Goal: Information Seeking & Learning: Learn about a topic

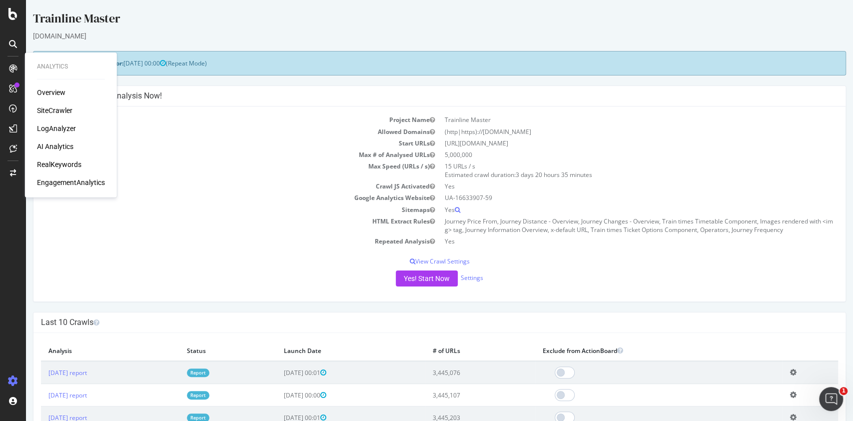
click at [56, 122] on div "Overview SiteCrawler LogAnalyzer AI Analytics RealKeywords EngagementAnalytics" at bounding box center [71, 137] width 68 height 100
click at [52, 128] on div "LogAnalyzer" at bounding box center [56, 128] width 39 height 10
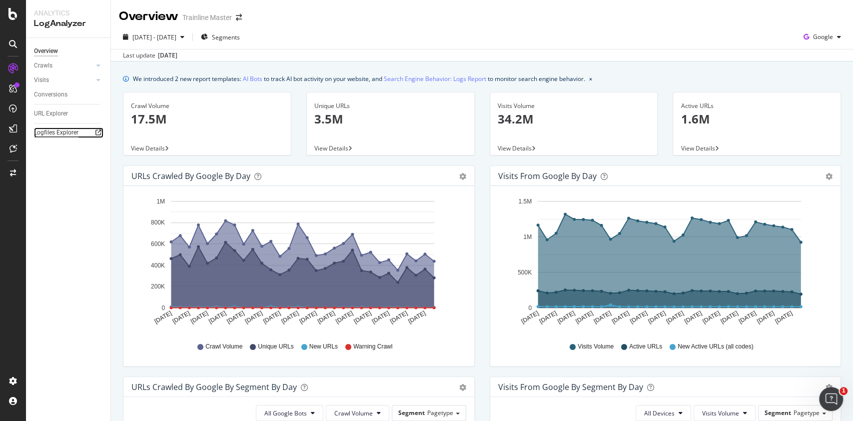
click at [65, 132] on div "Logfiles Explorer" at bounding box center [56, 132] width 44 height 10
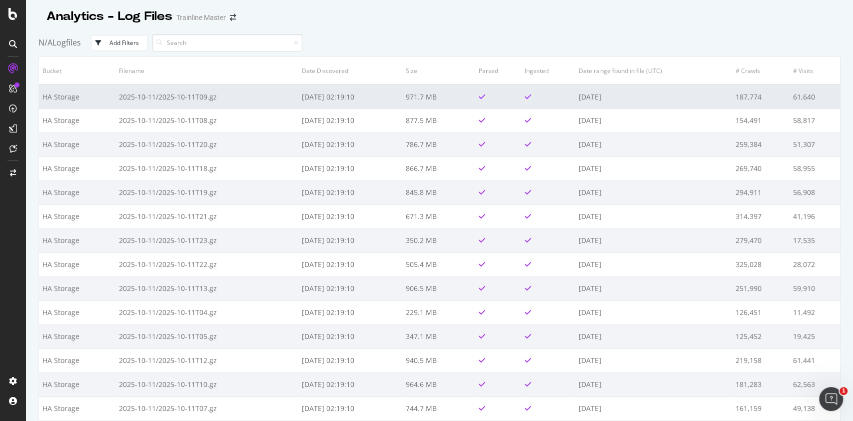
click at [348, 94] on td "[DATE] 02:19:10" at bounding box center [349, 96] width 103 height 24
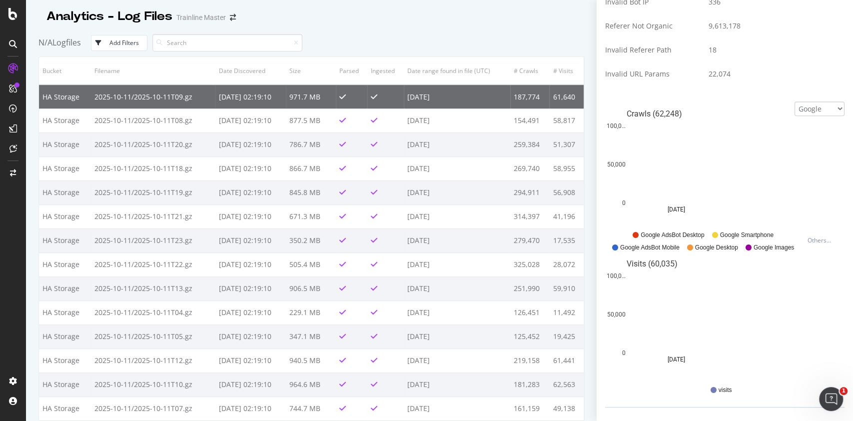
scroll to position [439, 0]
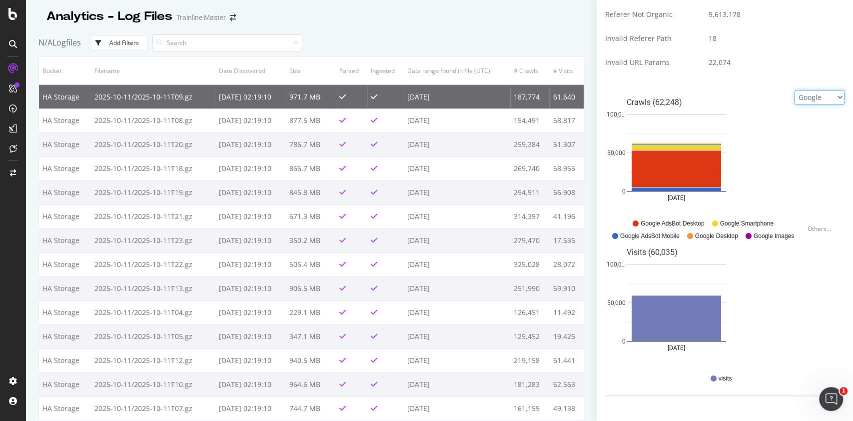
click at [802, 98] on select "Google Bing OpenAI Other AI Bots" at bounding box center [819, 97] width 50 height 14
click at [794, 98] on select "Google Bing OpenAI Other AI Bots" at bounding box center [819, 97] width 50 height 14
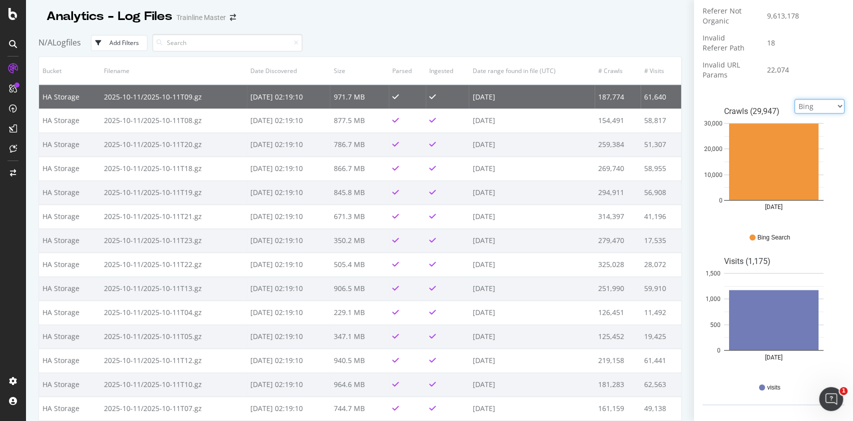
click at [804, 106] on select "Google Bing OpenAI Other AI Bots" at bounding box center [819, 106] width 50 height 14
click at [794, 99] on select "Google Bing OpenAI Other AI Bots" at bounding box center [819, 106] width 50 height 14
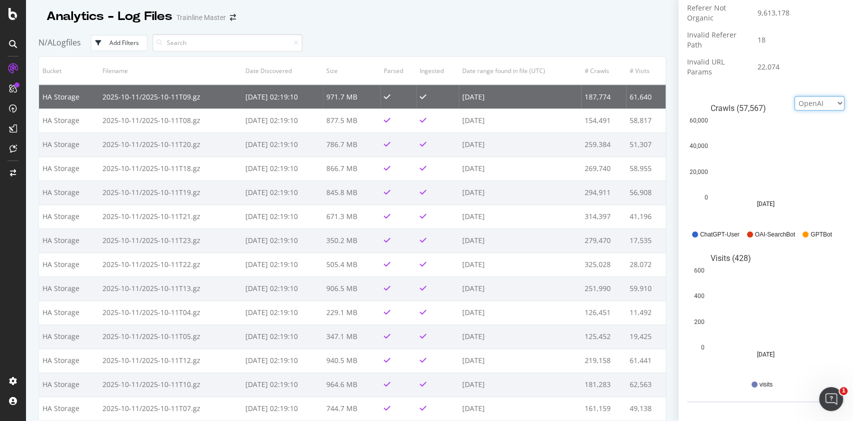
scroll to position [445, 0]
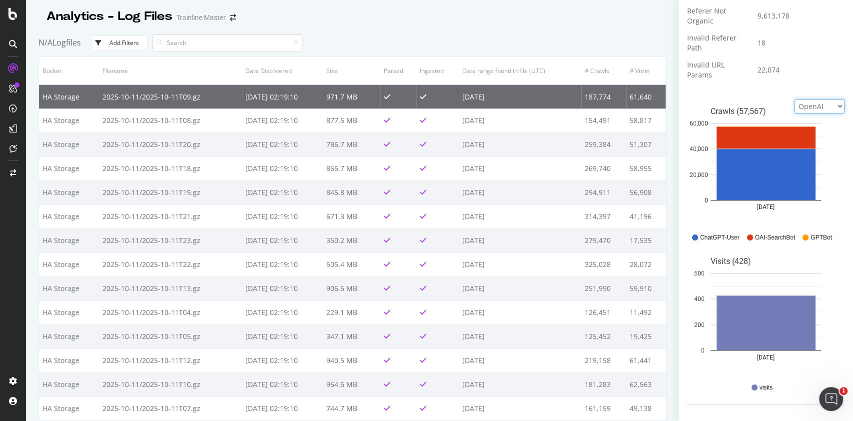
click at [807, 108] on select "Google Bing OpenAI Other AI Bots" at bounding box center [819, 106] width 50 height 14
click at [794, 99] on select "Google Bing OpenAI Other AI Bots" at bounding box center [819, 106] width 50 height 14
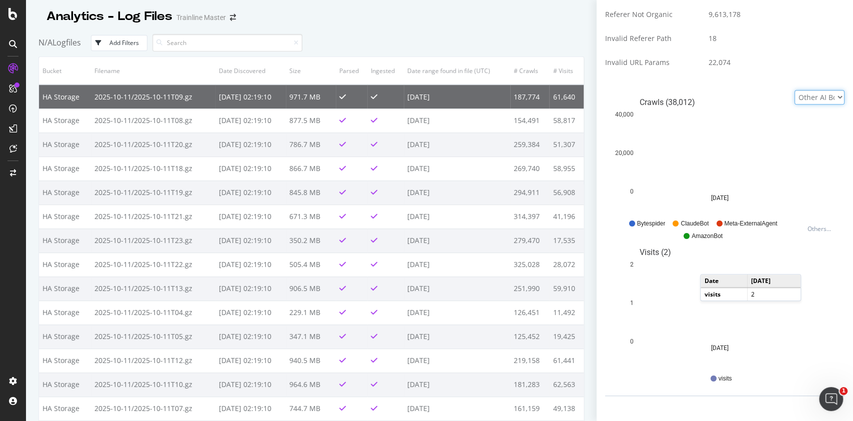
scroll to position [372, 0]
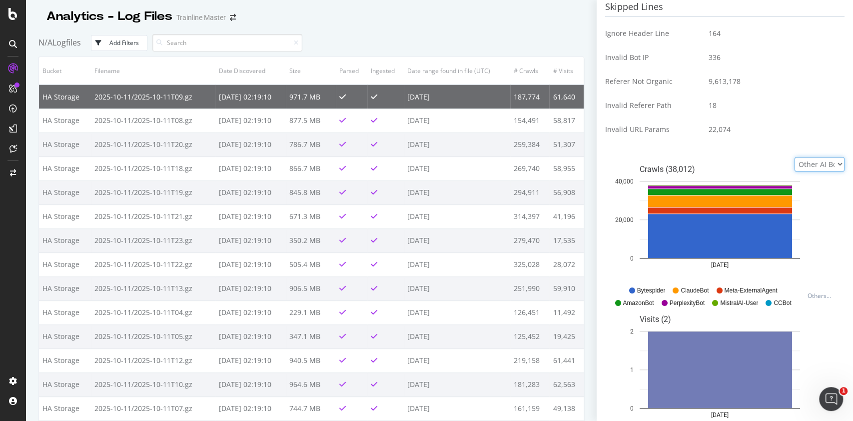
click at [829, 165] on select "Google Bing OpenAI Other AI Bots" at bounding box center [819, 164] width 50 height 14
select select "google"
click at [794, 157] on select "Google Bing OpenAI Other AI Bots" at bounding box center [819, 164] width 50 height 14
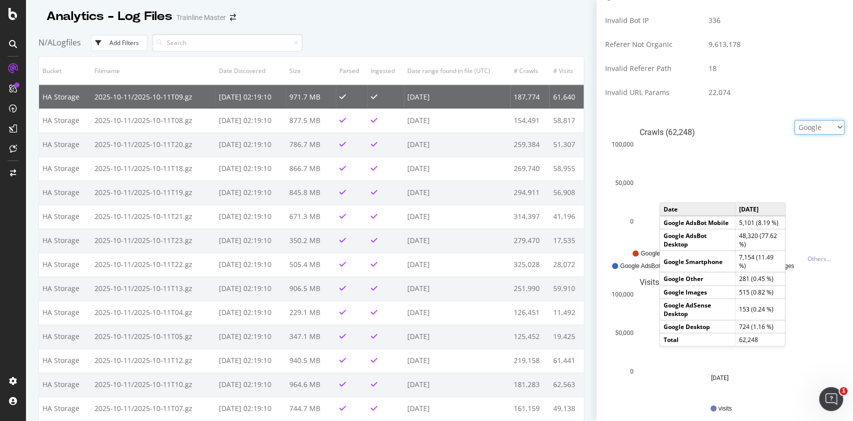
scroll to position [439, 0]
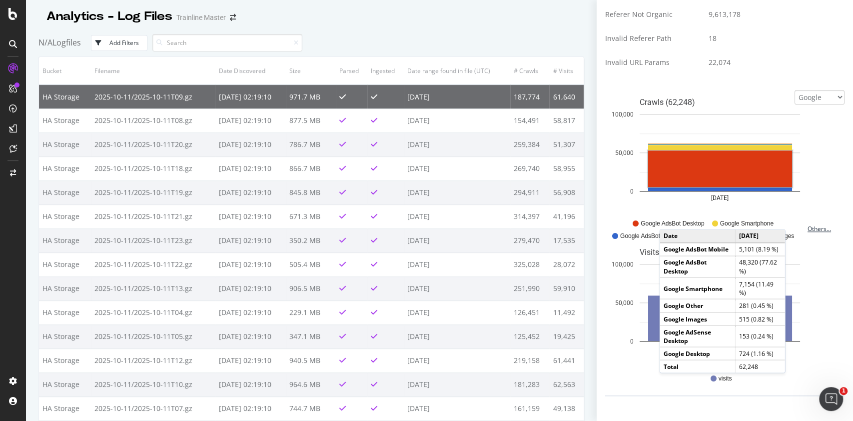
click at [803, 235] on div "Others..." at bounding box center [821, 228] width 36 height 22
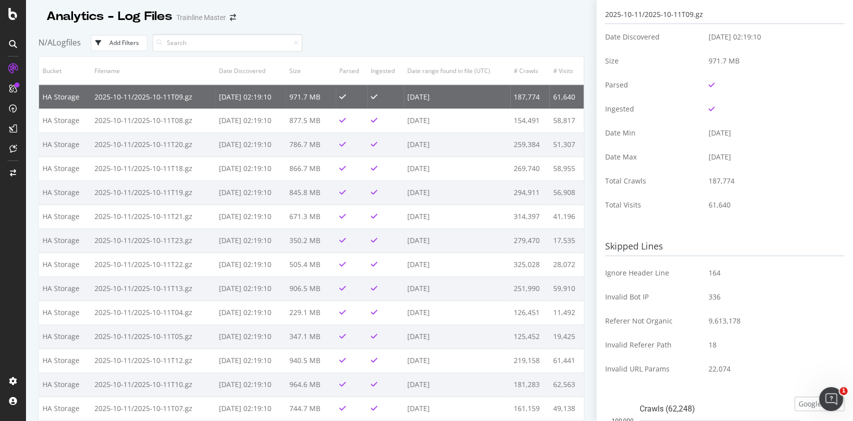
scroll to position [200, 0]
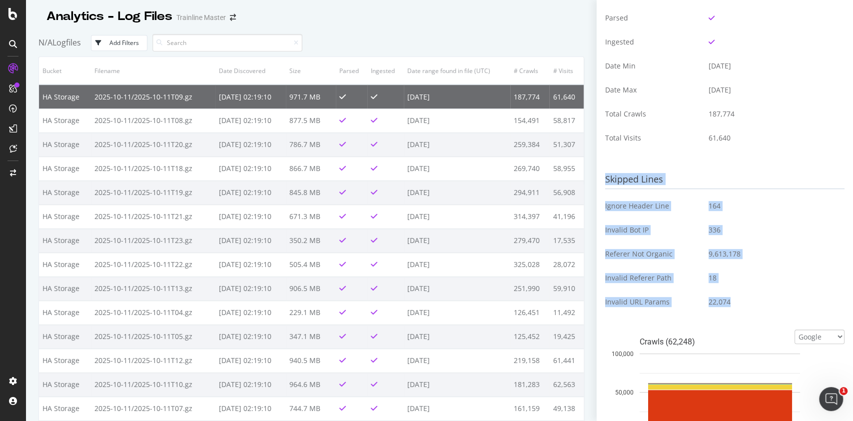
drag, startPoint x: 727, startPoint y: 303, endPoint x: 600, endPoint y: 203, distance: 161.6
click at [600, 203] on div "Current Configuration Bucket HA Storage Check bot IPs Activated Logs forced to …" at bounding box center [725, 210] width 256 height 421
click at [680, 226] on td "Invalid Bot IP" at bounding box center [652, 230] width 95 height 24
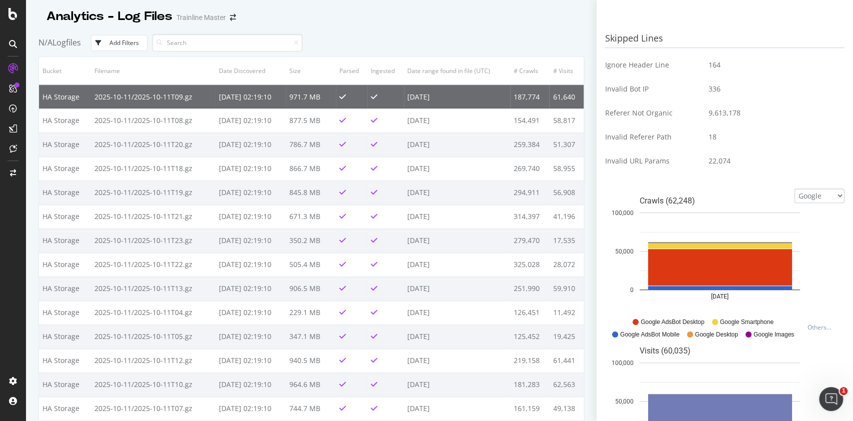
scroll to position [439, 0]
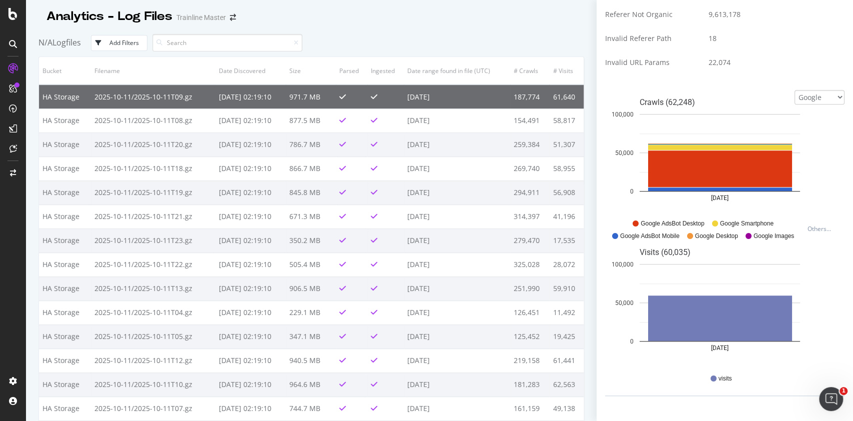
drag, startPoint x: 503, startPoint y: 98, endPoint x: 572, endPoint y: 98, distance: 69.0
click at [572, 98] on tr "HA Storage 2025-10-11/2025-10-11T09.gz 2025-10-13 02:19:10 971.7 MB 2025-10-11 …" at bounding box center [311, 96] width 545 height 24
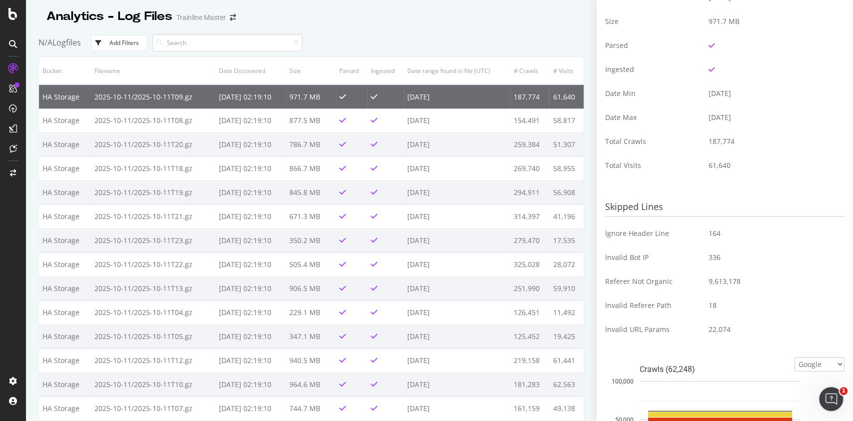
scroll to position [239, 0]
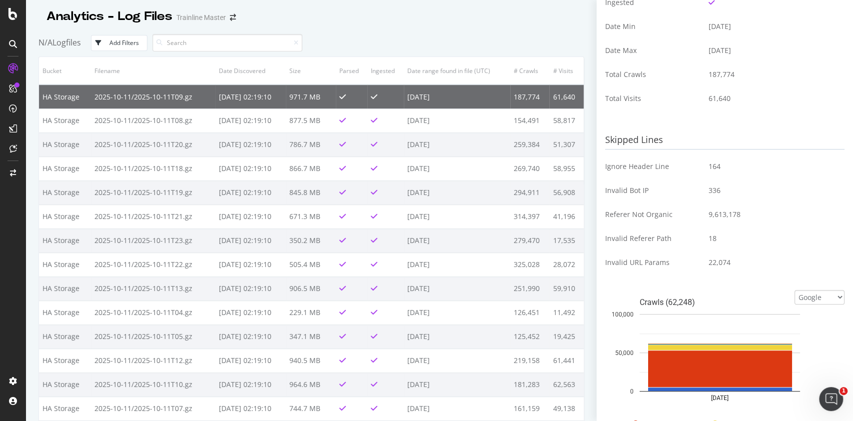
click at [648, 214] on td "Referer Not Organic" at bounding box center [652, 214] width 95 height 24
click at [709, 213] on span "9,613,178" at bounding box center [725, 214] width 32 height 10
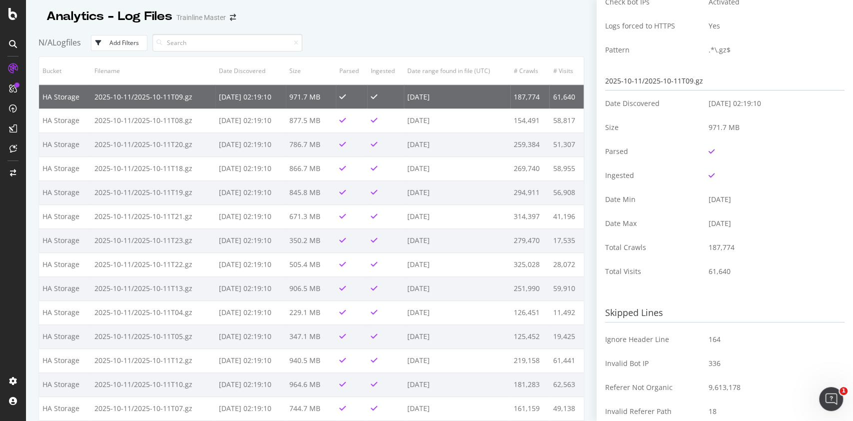
scroll to position [200, 0]
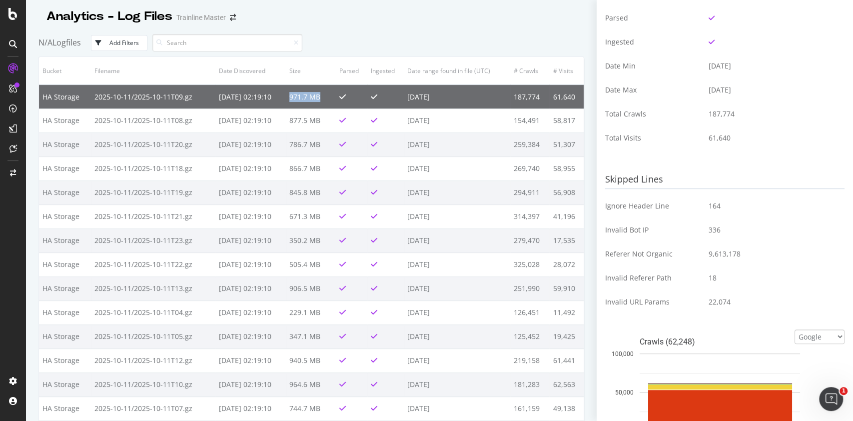
drag, startPoint x: 292, startPoint y: 100, endPoint x: 324, endPoint y: 98, distance: 31.5
click at [324, 98] on td "971.7 MB" at bounding box center [311, 96] width 50 height 24
